Goal: Check status: Check status

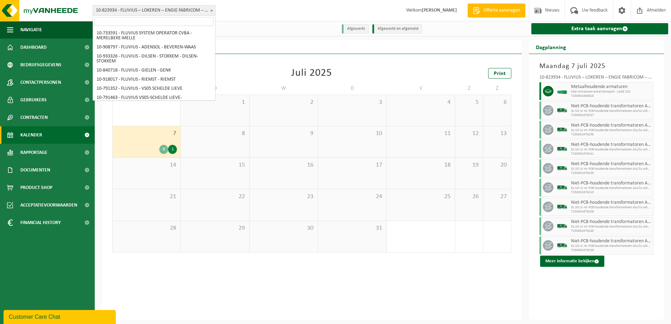
click at [209, 12] on span at bounding box center [211, 10] width 7 height 9
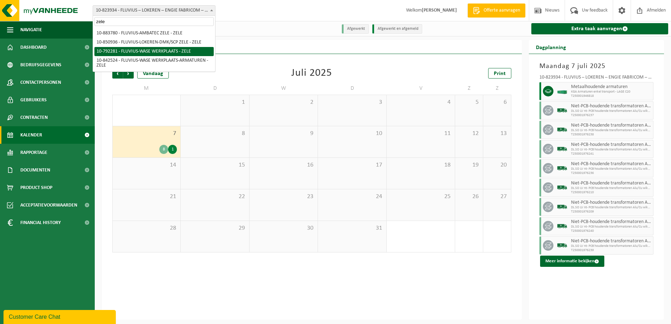
type input "zele"
select select "30509"
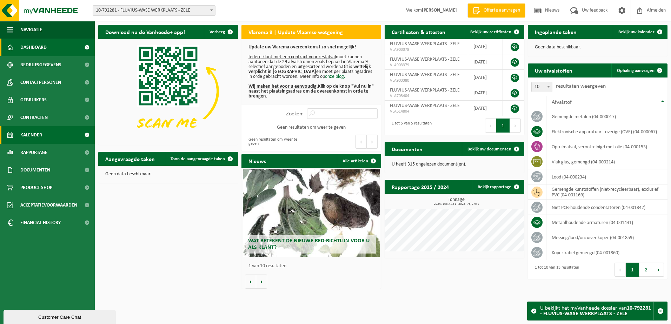
click at [29, 135] on span "Kalender" at bounding box center [31, 135] width 22 height 18
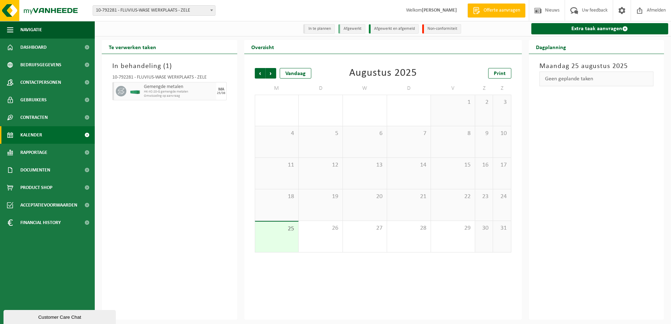
click at [182, 14] on span "10-792281 - FLUVIUS-WASE WERKPLAATS - ZELE" at bounding box center [154, 11] width 122 height 10
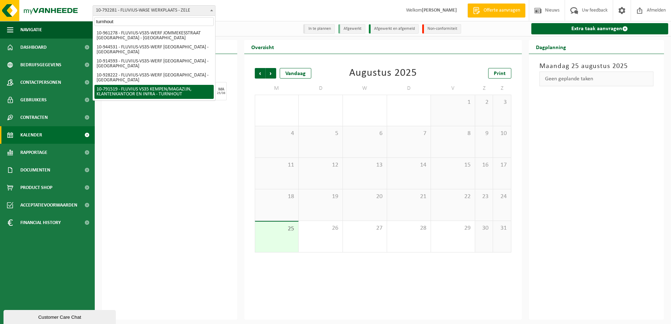
type input "turnhout"
select select "30240"
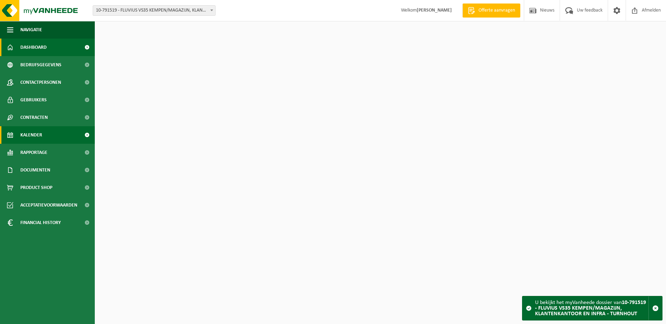
click at [30, 139] on span "Kalender" at bounding box center [31, 135] width 22 height 18
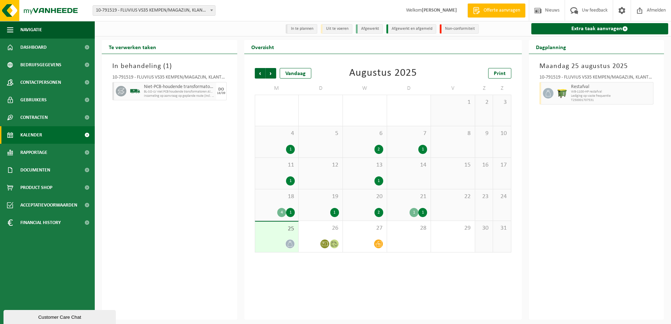
click at [423, 203] on div "21 1 1" at bounding box center [409, 205] width 44 height 31
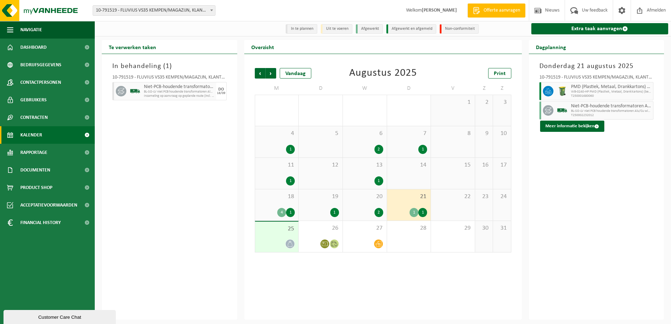
click at [280, 235] on div "25" at bounding box center [277, 237] width 44 height 31
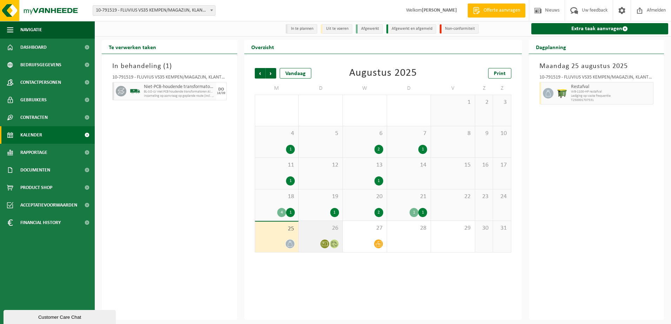
click at [328, 234] on div "26" at bounding box center [321, 236] width 44 height 31
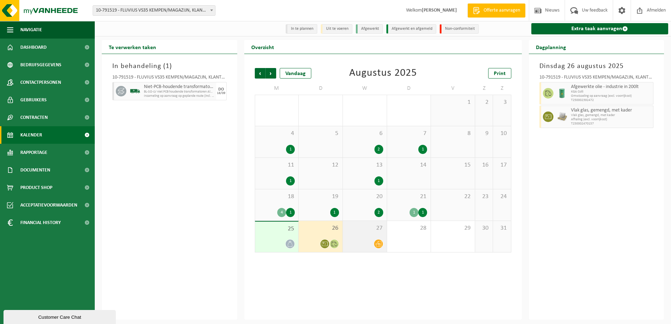
click at [369, 235] on div "27" at bounding box center [365, 236] width 44 height 31
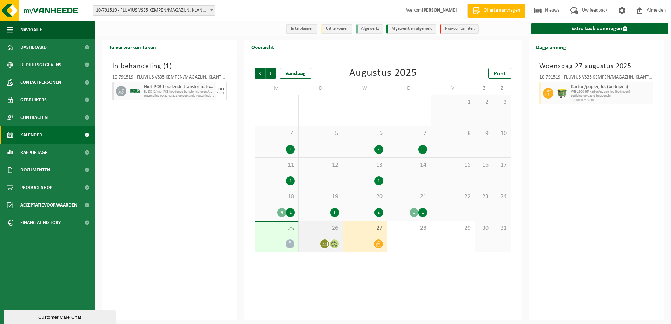
click at [330, 235] on div "26" at bounding box center [321, 236] width 44 height 31
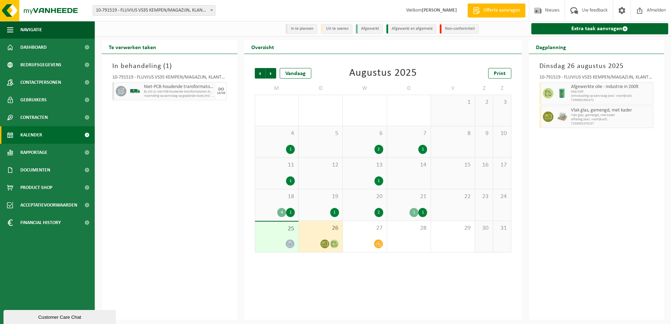
click at [290, 231] on span "25" at bounding box center [277, 229] width 37 height 8
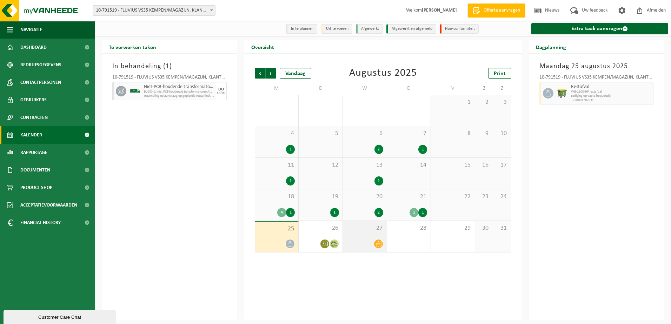
click at [362, 238] on div "27" at bounding box center [365, 236] width 44 height 31
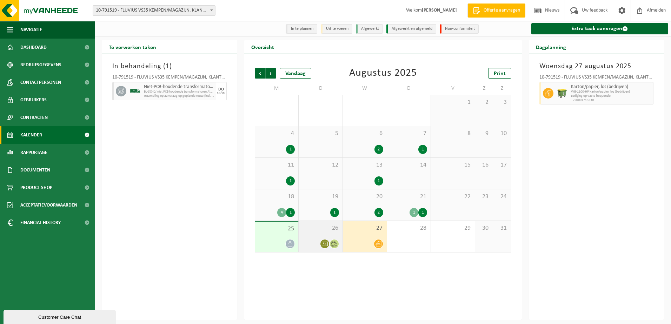
click at [318, 239] on div "26" at bounding box center [321, 236] width 44 height 31
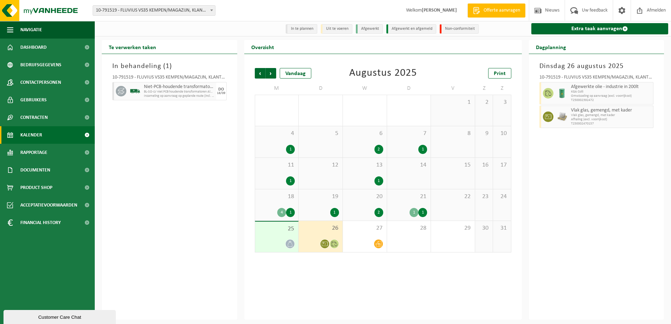
click at [206, 13] on span "10-791519 - FLUVIUS VS35 KEMPEN/MAGAZIJN, KLANTENKANTOOR EN INFRA - TURNHOUT" at bounding box center [154, 11] width 122 height 10
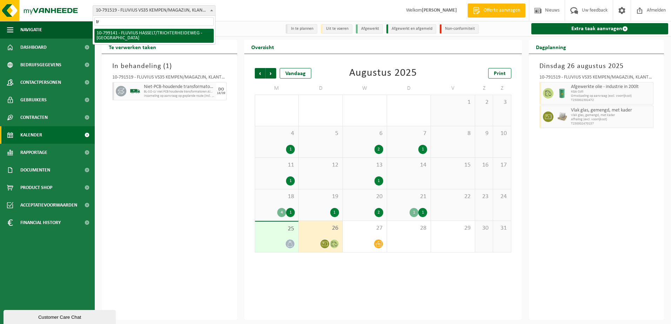
type input "t"
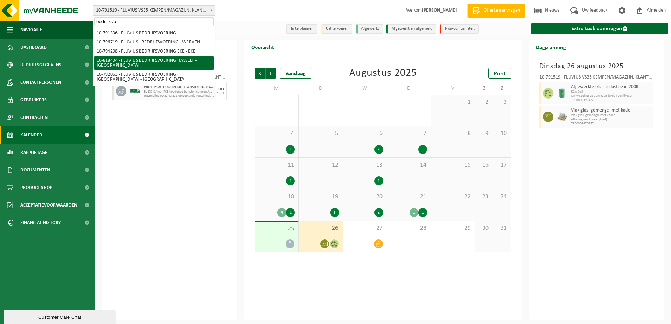
type input "bedrijfsvo"
select select "39062"
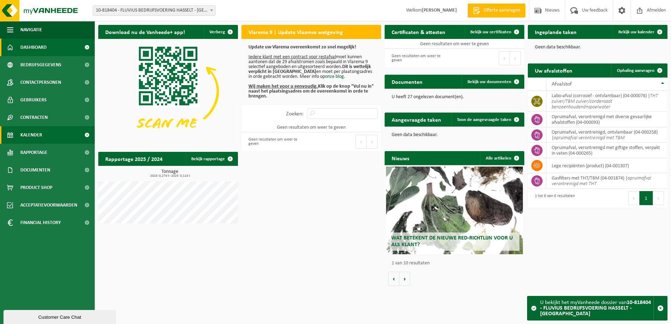
click at [52, 136] on link "Kalender" at bounding box center [47, 135] width 95 height 18
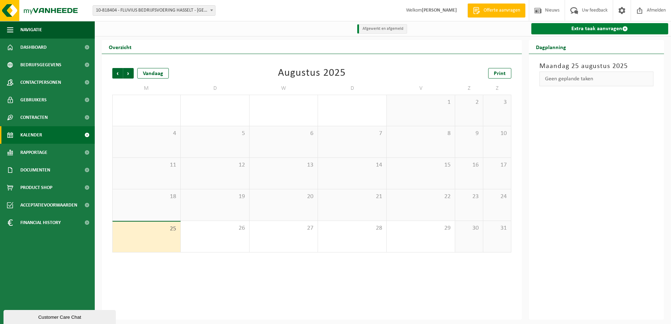
click at [591, 33] on link "Extra taak aanvragen" at bounding box center [600, 28] width 137 height 11
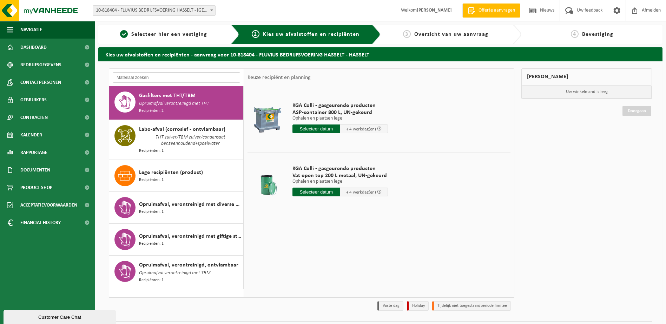
click at [226, 76] on input "text" at bounding box center [176, 77] width 127 height 11
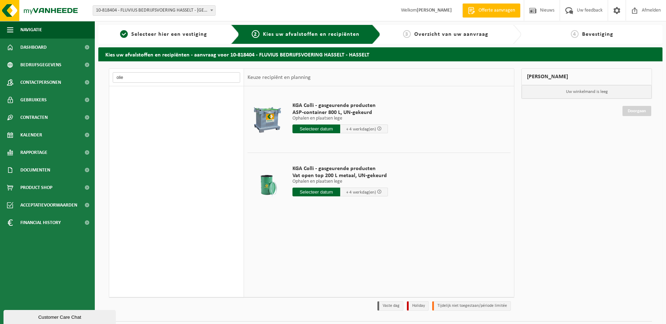
type input "olie"
click at [322, 190] on input "text" at bounding box center [316, 192] width 48 height 9
click at [325, 280] on div "27" at bounding box center [323, 276] width 12 height 11
type input "Van 2025-08-27"
type input "2025-08-27"
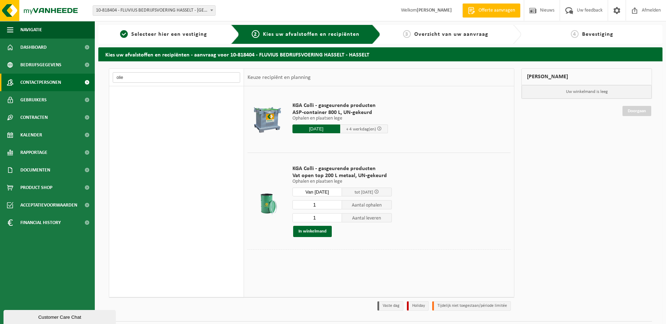
drag, startPoint x: 147, startPoint y: 79, endPoint x: 87, endPoint y: 74, distance: 60.5
click at [88, 75] on div "Navigatie Offerte aanvragen Nieuws Uw feedback Afmelden Dashboard Bedrijfsgegev…" at bounding box center [333, 171] width 666 height 343
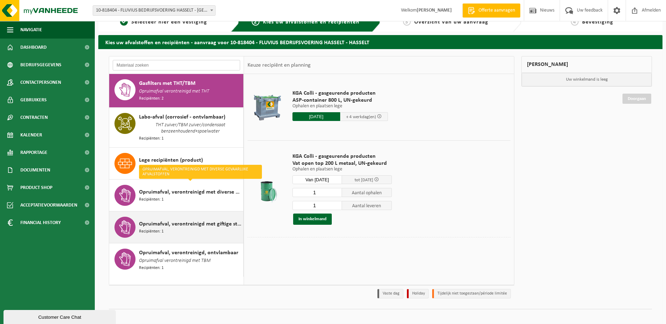
scroll to position [19, 0]
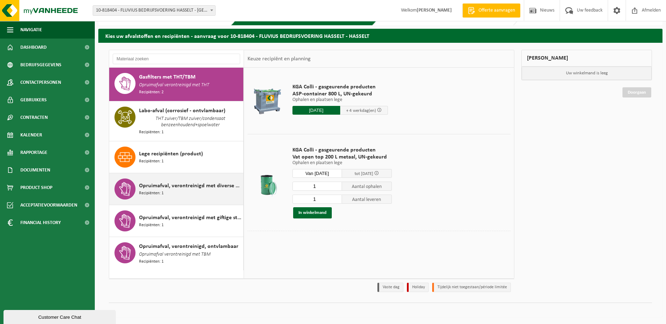
click at [150, 185] on span "Opruimafval, verontreinigd met diverse gevaarlijke afvalstoffen" at bounding box center [190, 186] width 103 height 8
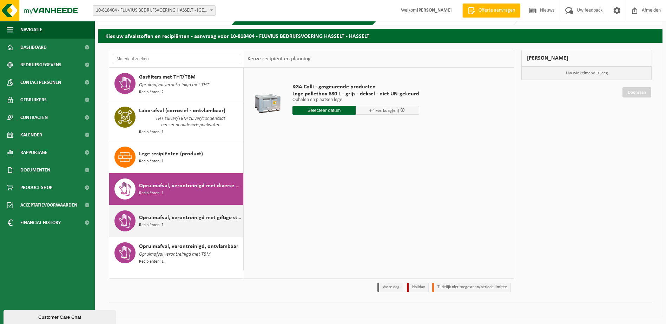
click at [151, 218] on span "Opruimafval, verontreinigd met giftige stoffen, verpakt in vaten" at bounding box center [190, 218] width 103 height 8
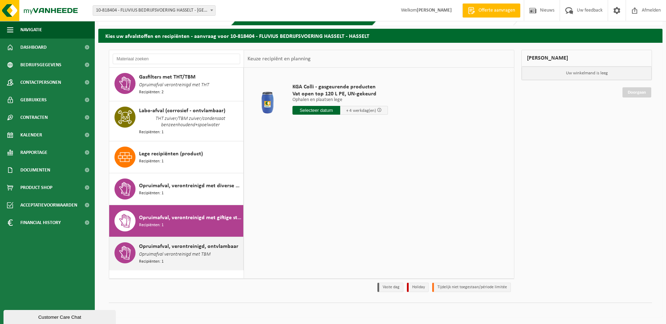
click at [149, 244] on span "Opruimafval, verontreinigd, ontvlambaar" at bounding box center [188, 247] width 99 height 8
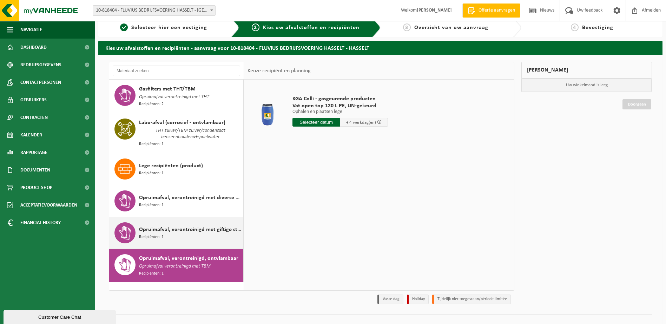
scroll to position [0, 0]
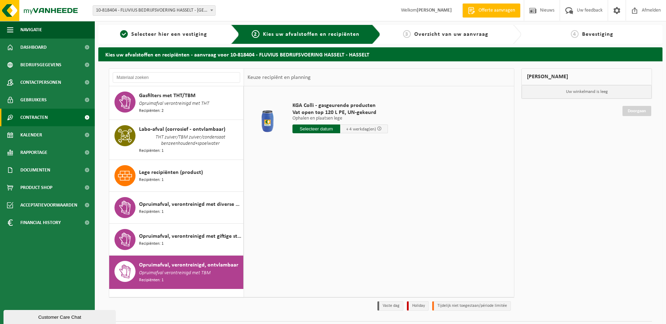
click at [52, 120] on link "Contracten" at bounding box center [47, 118] width 95 height 18
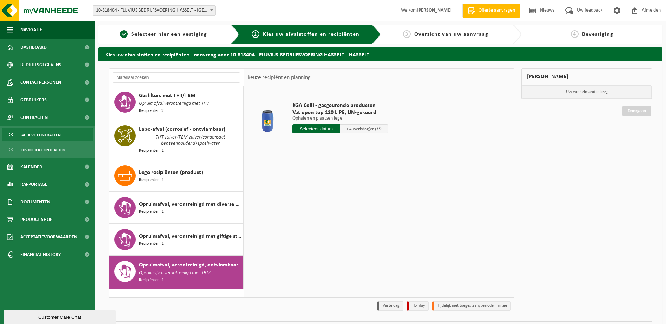
click at [55, 137] on span "Actieve contracten" at bounding box center [40, 135] width 39 height 13
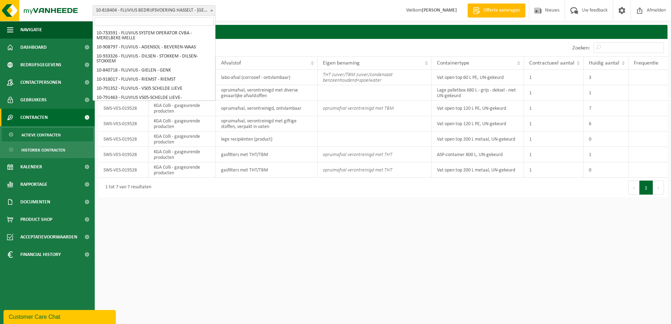
click at [209, 11] on span at bounding box center [211, 10] width 7 height 9
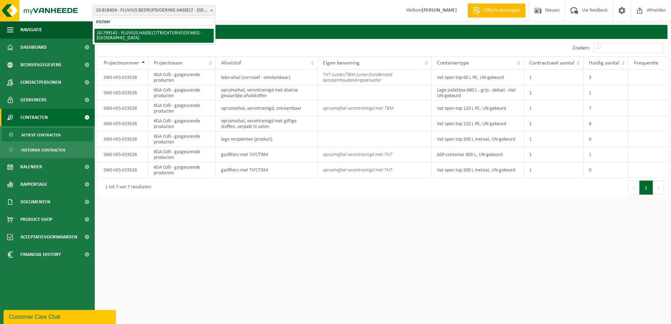
type input "trichter"
select select "33188"
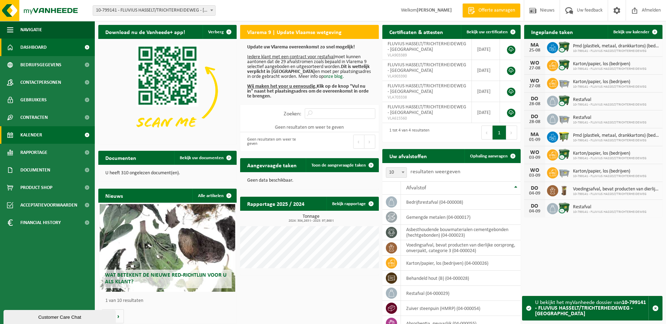
click at [39, 137] on span "Kalender" at bounding box center [31, 135] width 22 height 18
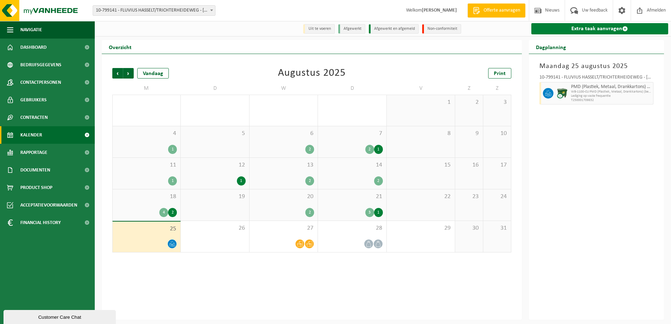
click at [599, 29] on link "Extra taak aanvragen" at bounding box center [600, 28] width 137 height 11
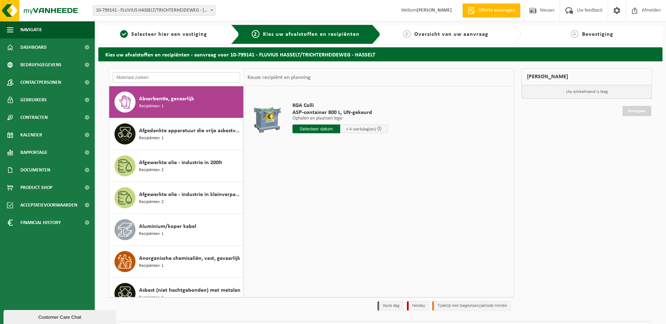
click at [178, 73] on input "text" at bounding box center [176, 77] width 127 height 11
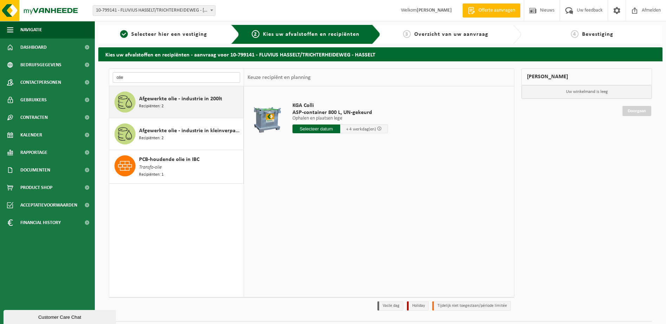
type input "olie"
click at [175, 109] on div "Afgewerkte olie - industrie in 200lt Recipiënten: 2" at bounding box center [190, 102] width 103 height 21
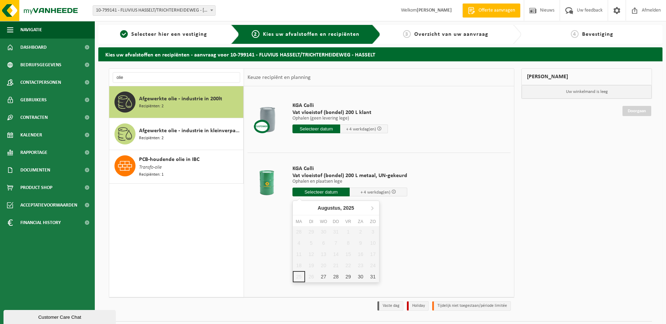
click at [314, 193] on input "text" at bounding box center [321, 192] width 58 height 9
click at [324, 278] on div "27" at bounding box center [323, 276] width 12 height 11
type input "Van 2025-08-27"
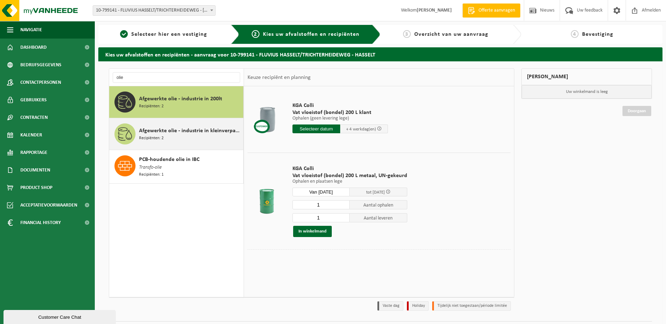
click at [198, 134] on span "Afgewerkte olie - industrie in kleinverpakking" at bounding box center [190, 131] width 103 height 8
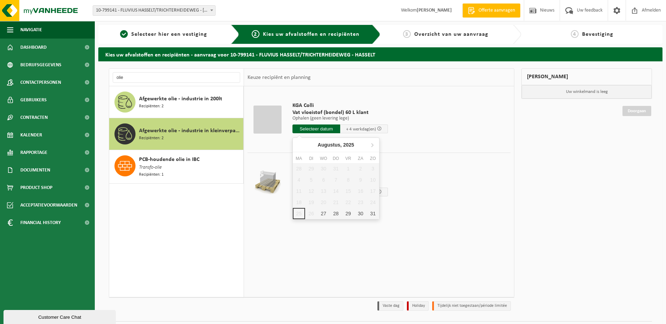
click at [302, 129] on input "text" at bounding box center [316, 129] width 48 height 9
click at [446, 170] on td "KGA Colli Pallet one way hout Ophalen en plaatsen lege Ophalen en plaatsen lege…" at bounding box center [399, 183] width 224 height 60
click at [312, 130] on input "text" at bounding box center [316, 129] width 48 height 9
click at [320, 215] on div "27" at bounding box center [323, 213] width 12 height 11
type input "Van 2025-08-27"
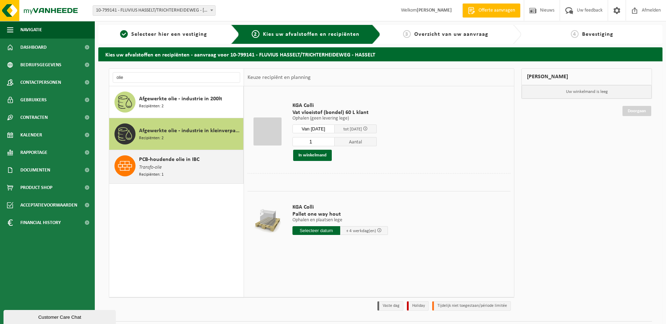
click at [188, 163] on span "PCB-houdende olie in IBC" at bounding box center [169, 160] width 60 height 8
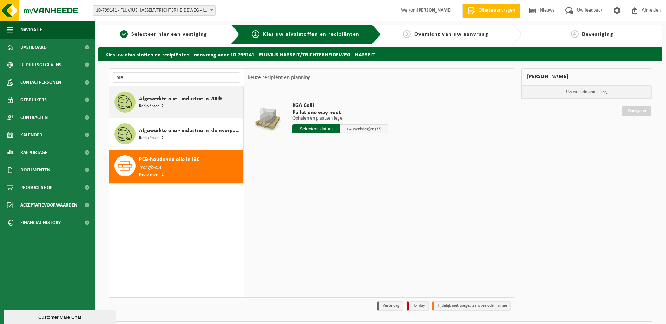
click at [194, 107] on div "Afgewerkte olie - industrie in 200lt Recipiënten: 2" at bounding box center [190, 102] width 103 height 21
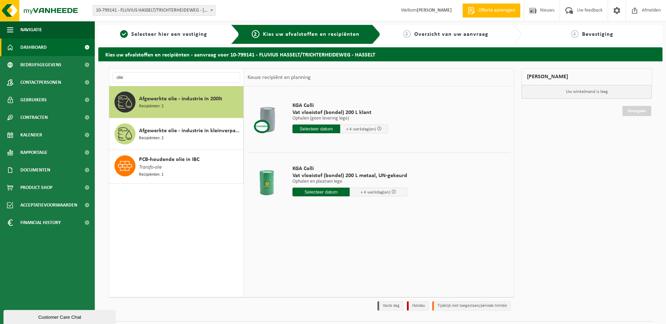
click at [46, 45] on span "Dashboard" at bounding box center [33, 48] width 26 height 18
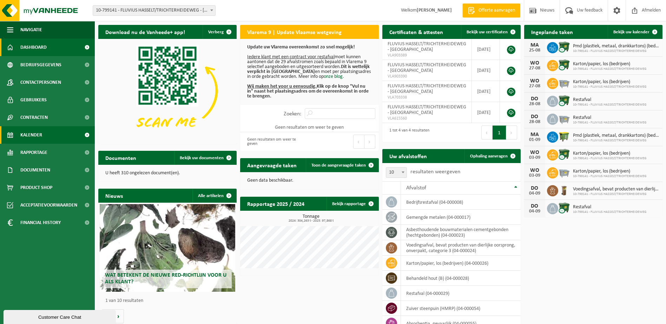
click at [28, 132] on span "Kalender" at bounding box center [31, 135] width 22 height 18
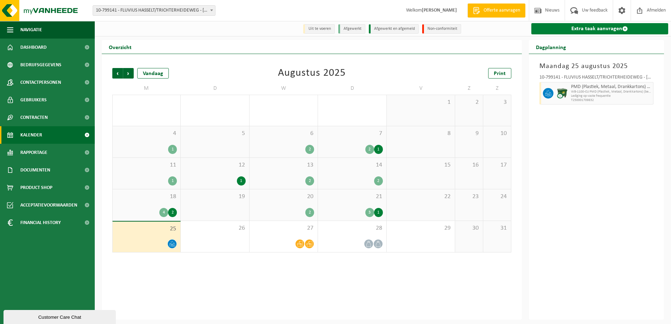
click at [624, 31] on span at bounding box center [626, 29] width 6 height 6
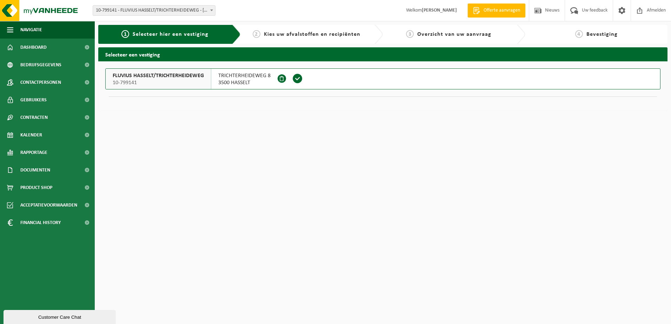
click at [253, 80] on span "3500 HASSELT" at bounding box center [244, 82] width 52 height 7
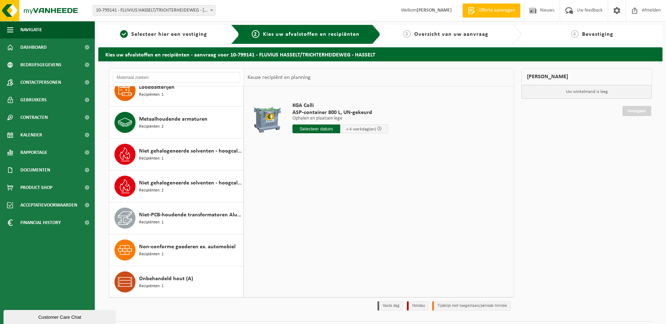
scroll to position [1229, 0]
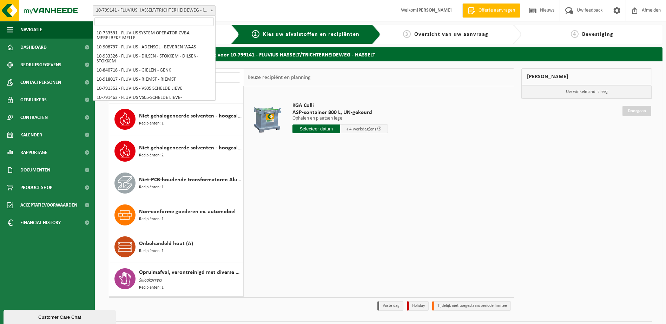
click at [201, 12] on span "10-799141 - FLUVIUS HASSELT/TRICHTERHEIDEWEG - [GEOGRAPHIC_DATA]" at bounding box center [154, 11] width 122 height 10
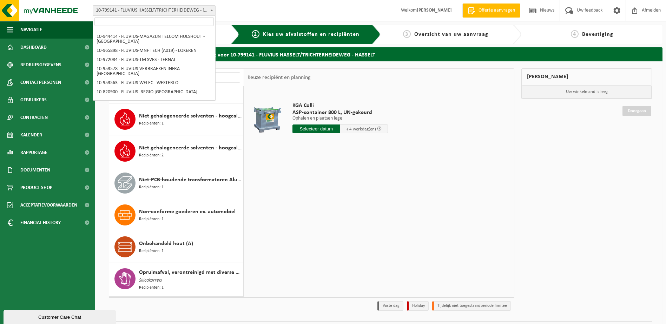
click at [184, 24] on input "search" at bounding box center [153, 21] width 119 height 9
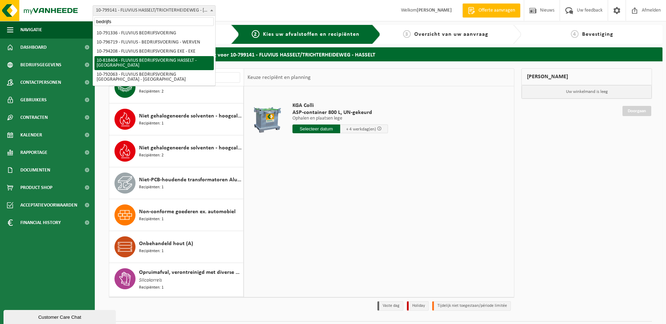
type input "bedrijfs"
select select "39062"
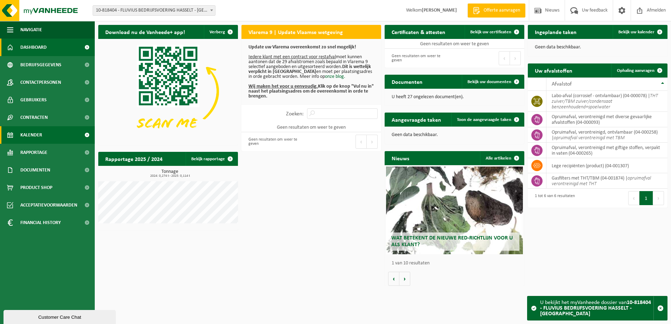
click at [27, 134] on span "Kalender" at bounding box center [31, 135] width 22 height 18
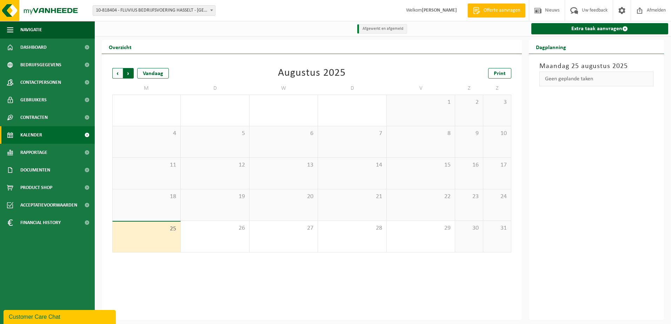
click at [114, 73] on span "Vorige" at bounding box center [117, 73] width 11 height 11
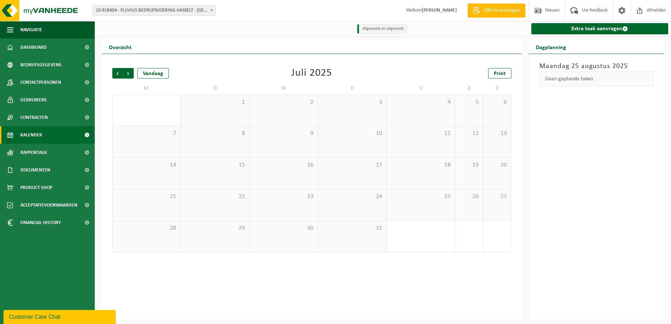
click at [114, 73] on span "Vorige" at bounding box center [117, 73] width 11 height 11
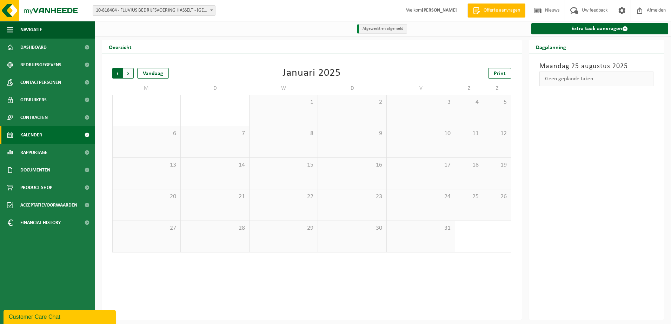
click at [126, 73] on span "Volgende" at bounding box center [128, 73] width 11 height 11
click at [235, 193] on span "18" at bounding box center [214, 197] width 61 height 8
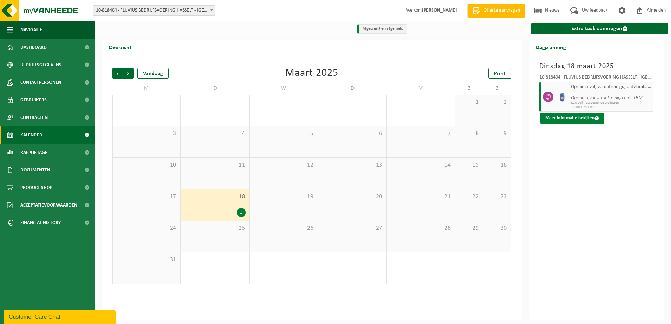
click at [575, 123] on button "Meer informatie bekijken" at bounding box center [572, 118] width 64 height 11
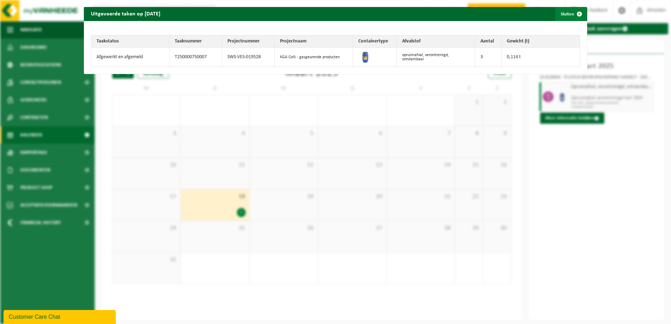
click at [573, 13] on span "button" at bounding box center [580, 14] width 14 height 14
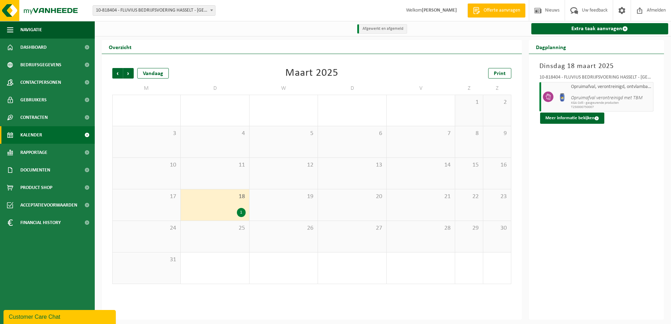
click at [180, 13] on span "10-818404 - FLUVIUS BEDRIJFSVOERING HASSELT - [GEOGRAPHIC_DATA]" at bounding box center [154, 11] width 122 height 10
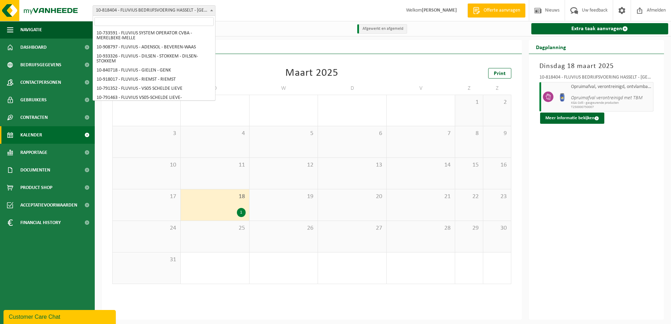
scroll to position [3381, 0]
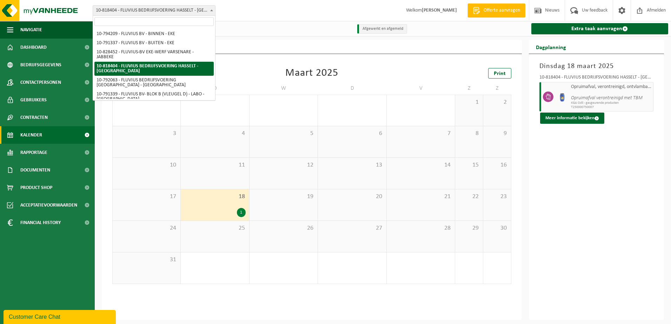
click at [181, 24] on input "search" at bounding box center [153, 21] width 119 height 9
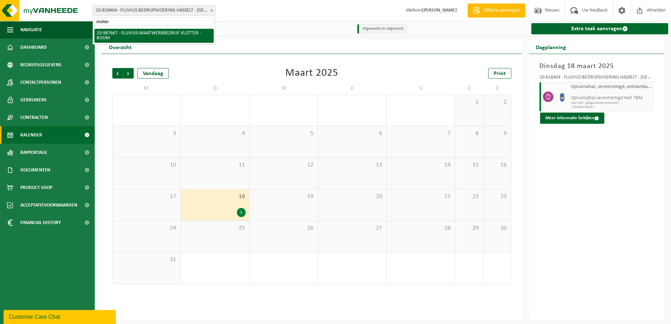
type input "vlotter"
select select "167310"
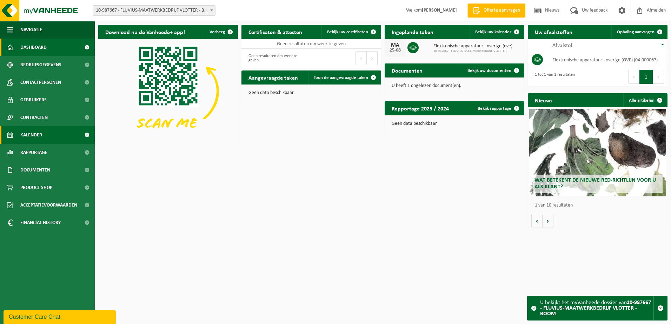
click at [26, 139] on span "Kalender" at bounding box center [31, 135] width 22 height 18
